Goal: Task Accomplishment & Management: Complete application form

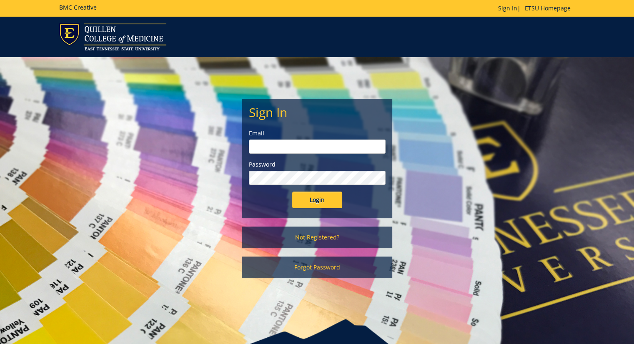
click at [309, 150] on input "email" at bounding box center [317, 147] width 137 height 14
type input "[EMAIL_ADDRESS][DOMAIN_NAME]"
click at [311, 237] on link "Not Registered?" at bounding box center [317, 238] width 150 height 22
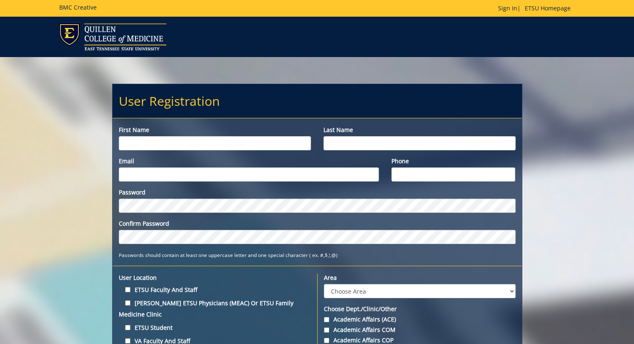
click at [222, 140] on input "First name" at bounding box center [215, 143] width 192 height 14
type input "[PERSON_NAME]"
type input "[EMAIL_ADDRESS][DOMAIN_NAME]"
type input "8593082853"
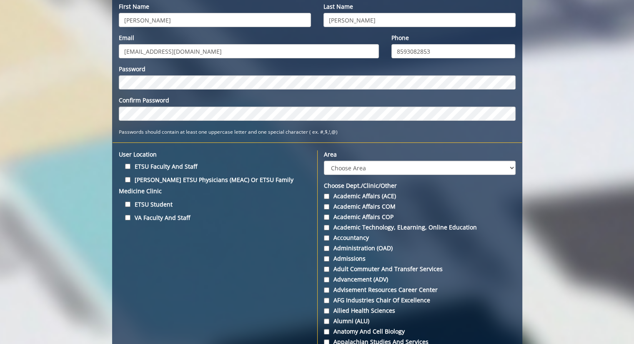
scroll to position [124, 0]
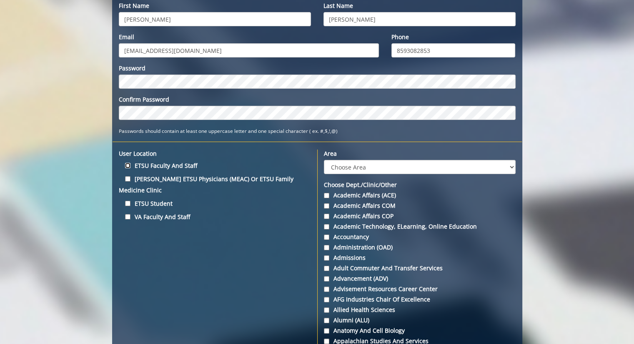
click at [127, 165] on input "ETSU Faculty and Staff" at bounding box center [127, 165] width 5 height 5
checkbox input "true"
click at [445, 164] on select "Choose Area Administration Advancement (ADM) BucSports Business & Finance [PERS…" at bounding box center [420, 167] width 192 height 14
click at [123, 177] on label "[PERSON_NAME] ETSU Physicians (MEAC) or ETSU Family Medicine Clinic" at bounding box center [215, 184] width 192 height 22
click at [125, 177] on input "[PERSON_NAME] ETSU Physicians (MEAC) or ETSU Family Medicine Clinic" at bounding box center [127, 178] width 5 height 5
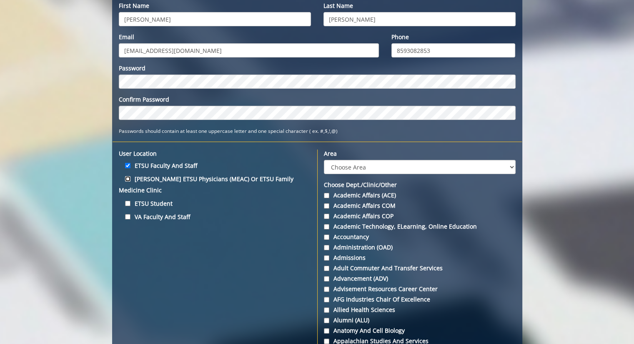
checkbox input "true"
click at [333, 173] on select "Choose Area Administration Advancement (ADM) BucSports Business & Finance [PERS…" at bounding box center [420, 167] width 192 height 14
select select "26"
click at [324, 160] on select "Choose Area Administration Advancement (ADM) BucSports Business & Finance [PERS…" at bounding box center [420, 167] width 192 height 14
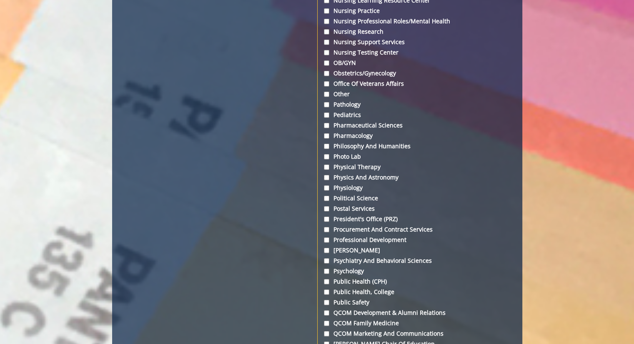
scroll to position [2291, 0]
click at [326, 169] on input "Physical Therapy" at bounding box center [326, 166] width 5 height 5
checkbox input "true"
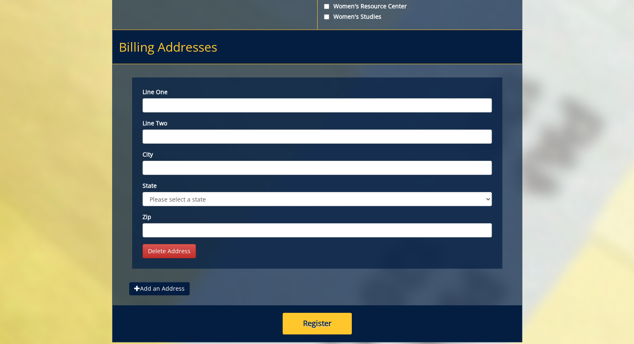
scroll to position [3240, 0]
